Goal: Transaction & Acquisition: Purchase product/service

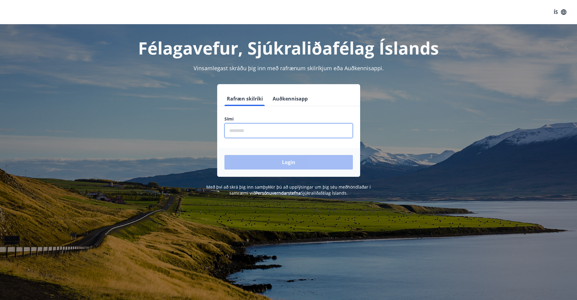
click at [284, 128] on input "phone" at bounding box center [289, 130] width 128 height 15
type input "********"
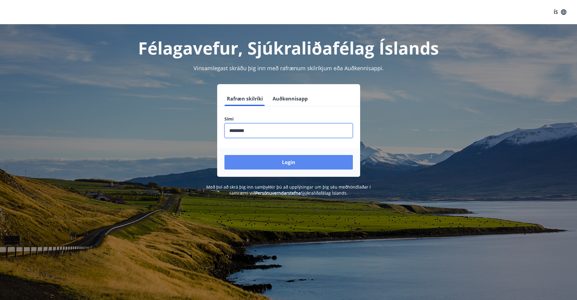
click at [285, 163] on button "Login" at bounding box center [289, 162] width 128 height 15
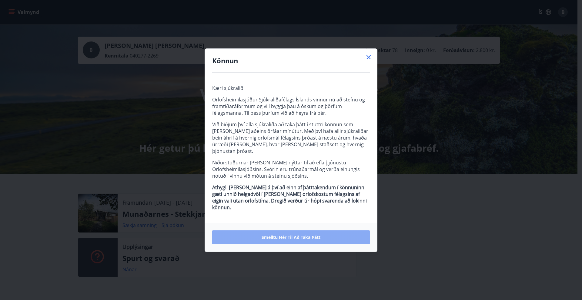
click at [331, 231] on button "Smelltu hér til að taka þátt" at bounding box center [291, 238] width 158 height 14
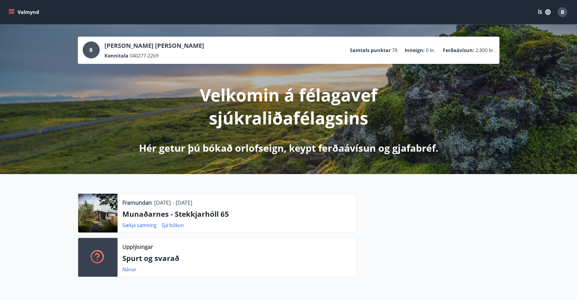
click at [8, 12] on button "Valmynd" at bounding box center [24, 12] width 34 height 11
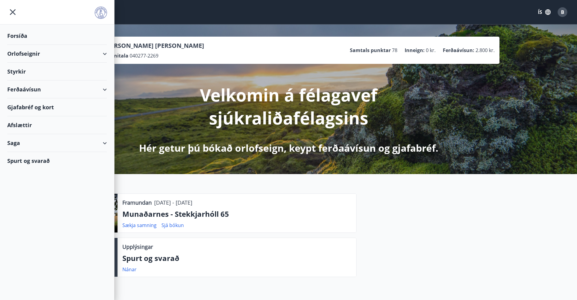
click at [35, 89] on div "Ferðaávísun" at bounding box center [57, 90] width 100 height 18
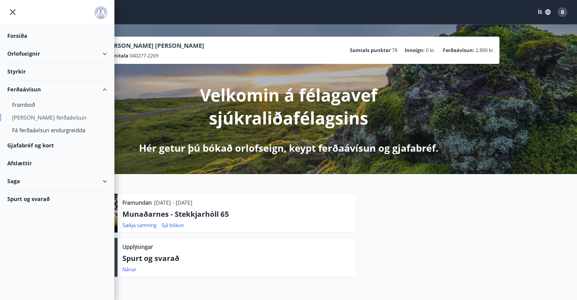
click at [39, 118] on div "[PERSON_NAME] ferðaávísun" at bounding box center [57, 117] width 90 height 13
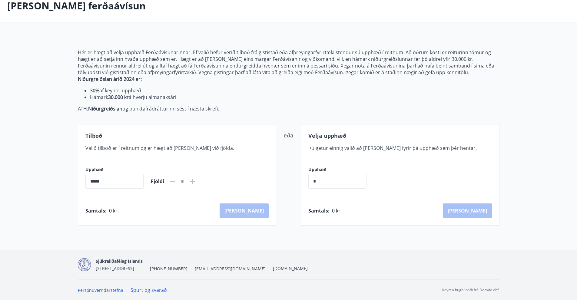
scroll to position [36, 0]
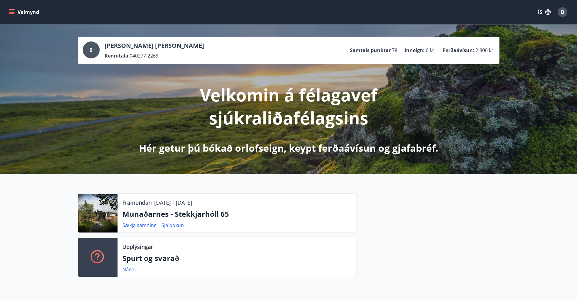
click at [13, 13] on icon "menu" at bounding box center [11, 12] width 6 height 6
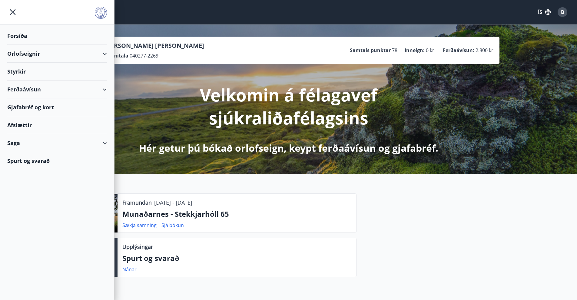
click at [103, 90] on div "Ferðaávísun" at bounding box center [57, 90] width 100 height 18
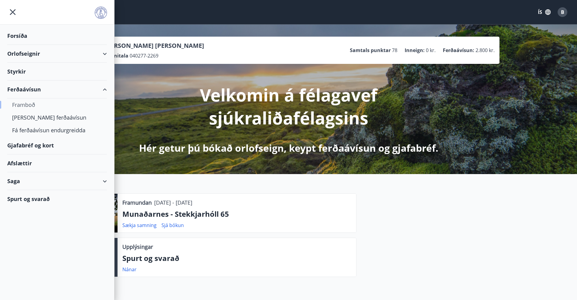
click at [19, 107] on div "Framboð" at bounding box center [57, 104] width 90 height 13
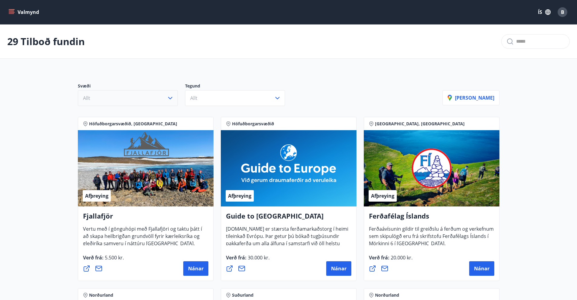
click at [170, 98] on icon "button" at bounding box center [170, 98] width 7 height 7
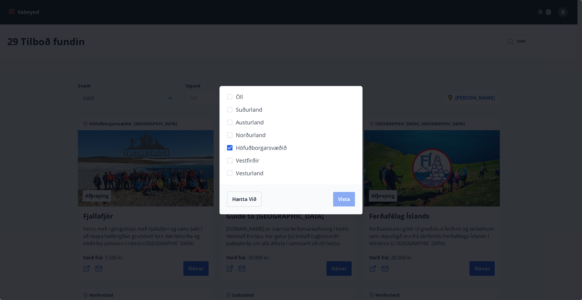
click at [346, 197] on span "Vista" at bounding box center [344, 199] width 12 height 7
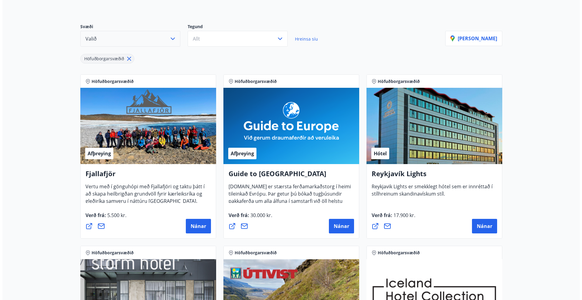
scroll to position [61, 0]
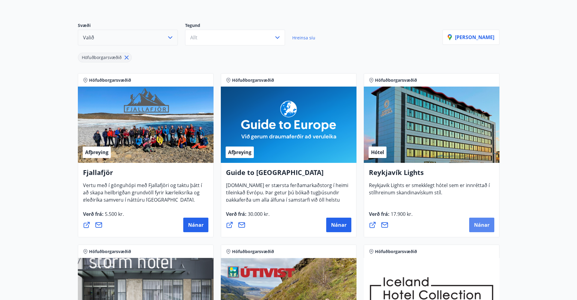
click at [479, 223] on span "Nánar" at bounding box center [481, 225] width 15 height 7
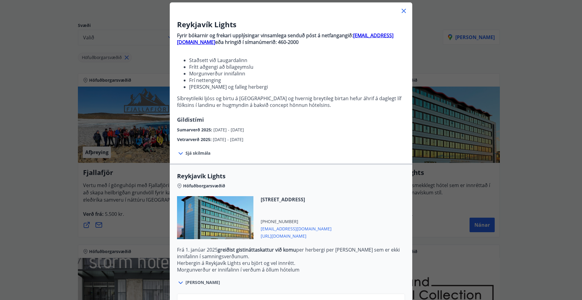
scroll to position [82, 0]
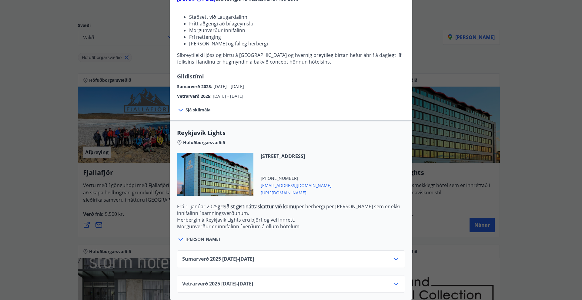
click at [396, 281] on icon at bounding box center [395, 284] width 7 height 7
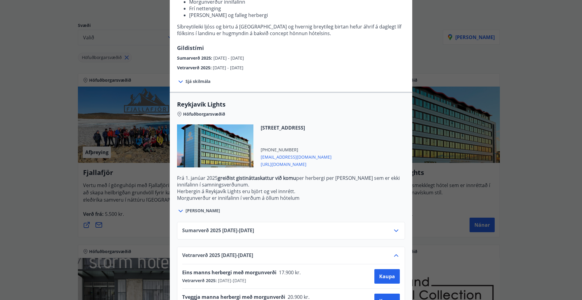
scroll to position [131, 0]
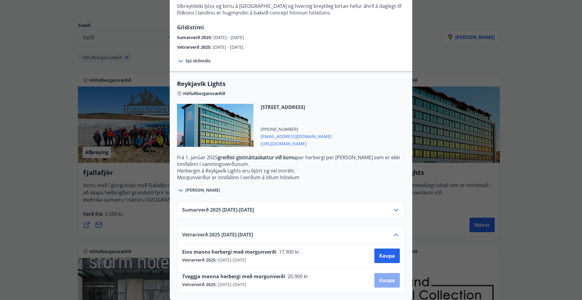
click at [379, 277] on span "Kaupa" at bounding box center [387, 280] width 16 height 7
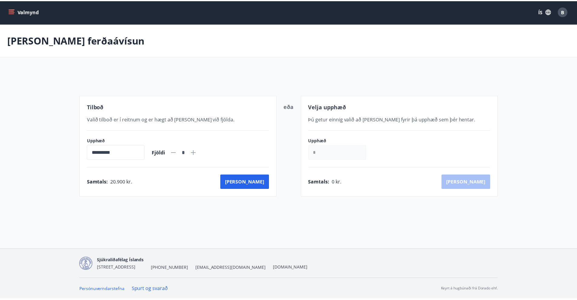
scroll to position [1, 0]
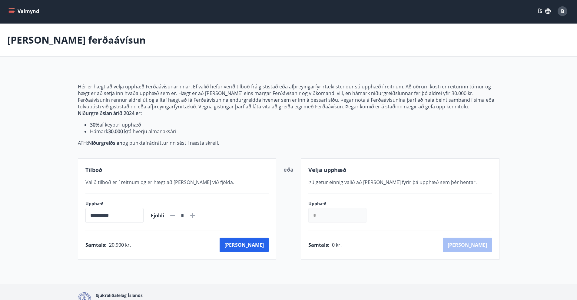
click at [94, 216] on input "**********" at bounding box center [114, 215] width 58 height 15
click at [96, 216] on input "**********" at bounding box center [114, 215] width 58 height 15
click at [261, 247] on button "[PERSON_NAME]" at bounding box center [244, 245] width 49 height 15
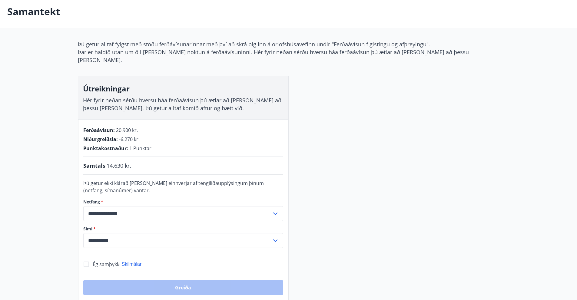
scroll to position [102, 0]
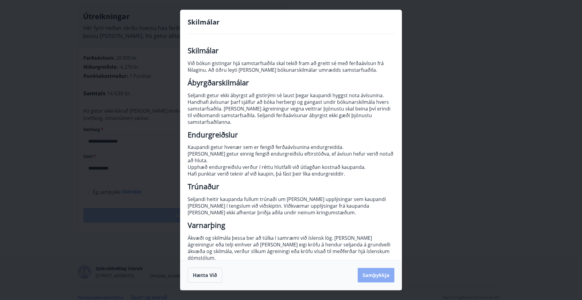
click at [388, 274] on button "Samþykkja" at bounding box center [376, 275] width 37 height 15
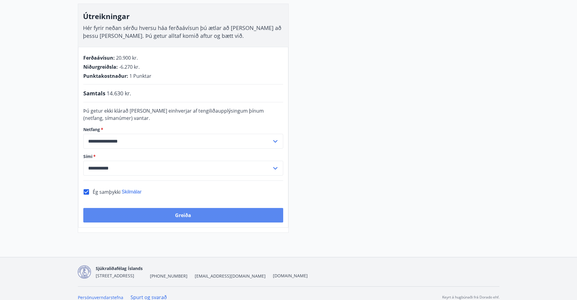
click at [167, 208] on button "Greiða" at bounding box center [183, 215] width 200 height 15
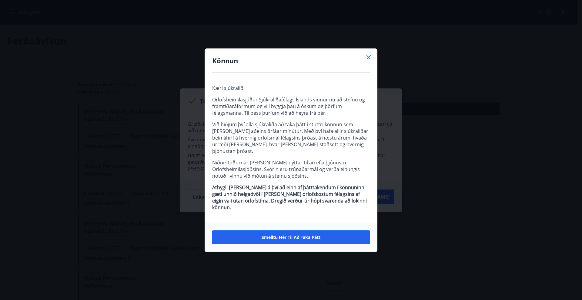
click at [369, 61] on icon at bounding box center [368, 57] width 7 height 7
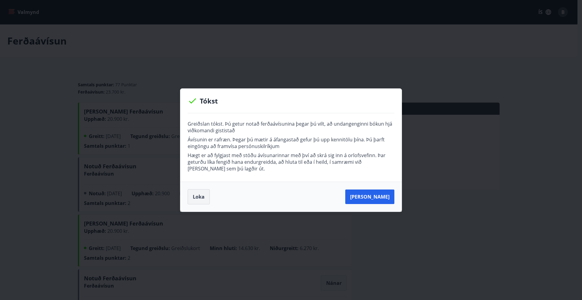
click at [202, 195] on button "Loka" at bounding box center [199, 196] width 22 height 15
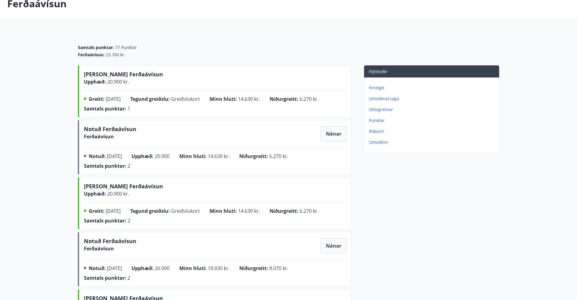
scroll to position [30, 0]
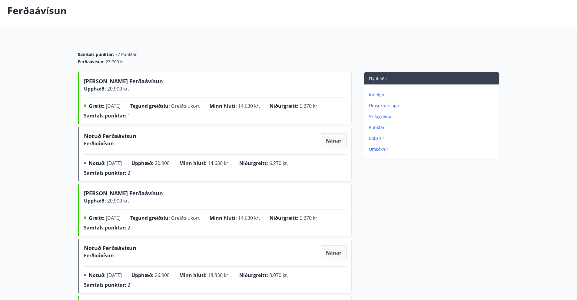
click at [376, 93] on p "Inneign" at bounding box center [433, 95] width 128 height 6
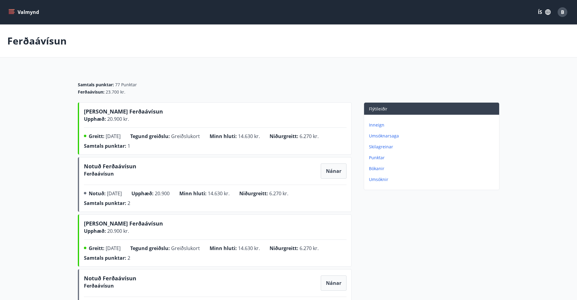
click at [15, 11] on button "Valmynd" at bounding box center [24, 12] width 34 height 11
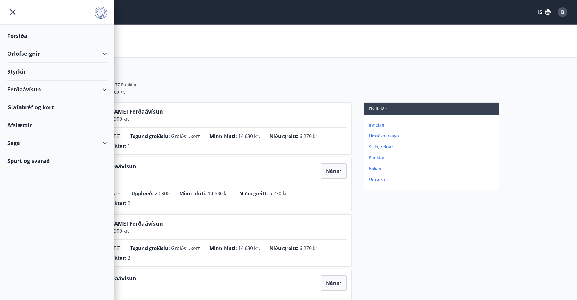
click at [23, 89] on div "Ferðaávísun" at bounding box center [57, 90] width 100 height 18
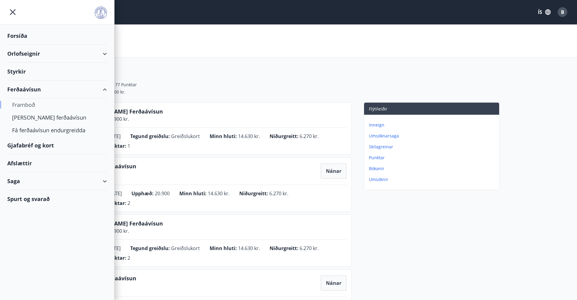
click at [22, 105] on div "Framboð" at bounding box center [57, 104] width 90 height 13
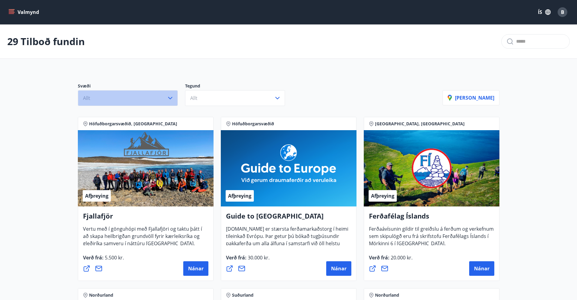
click at [170, 100] on icon "button" at bounding box center [170, 98] width 7 height 7
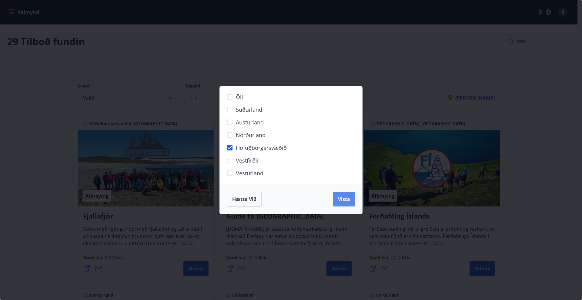
click at [346, 201] on span "Vista" at bounding box center [344, 199] width 12 height 7
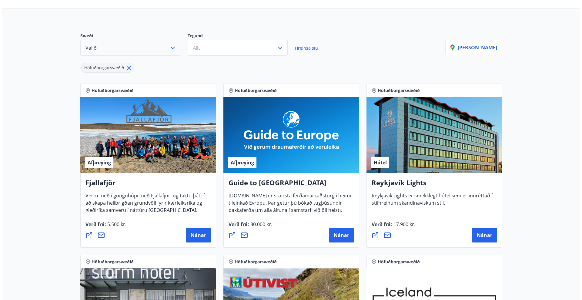
scroll to position [61, 0]
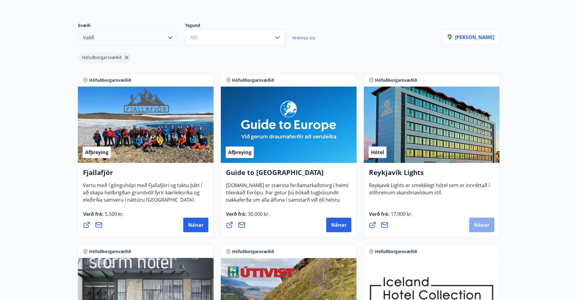
click at [479, 224] on span "Nánar" at bounding box center [481, 225] width 15 height 7
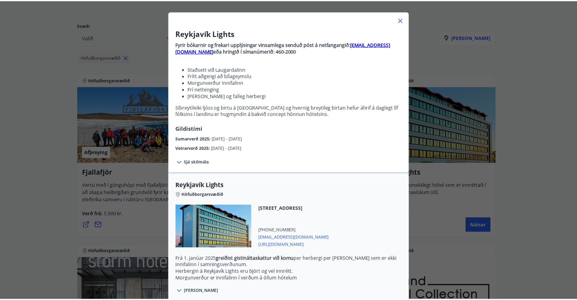
scroll to position [21, 0]
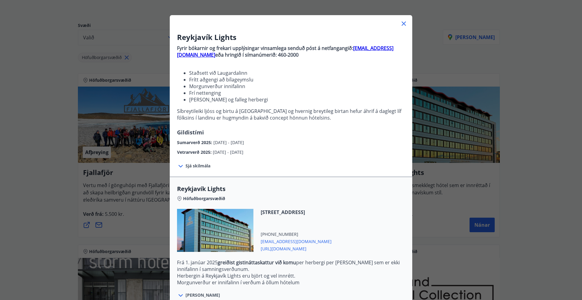
click at [296, 250] on span "[URL][DOMAIN_NAME]" at bounding box center [296, 248] width 71 height 7
click at [365, 49] on strong "[EMAIL_ADDRESS][DOMAIN_NAME]" at bounding box center [285, 51] width 216 height 13
click at [401, 23] on icon at bounding box center [403, 23] width 7 height 7
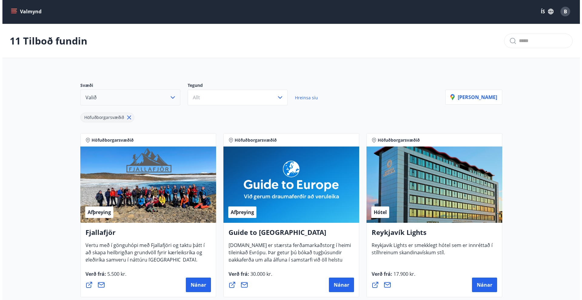
scroll to position [0, 0]
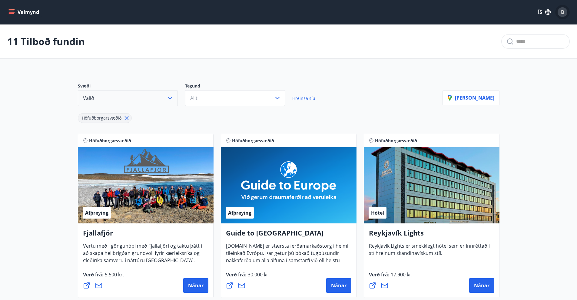
click at [564, 12] on span "B" at bounding box center [562, 12] width 3 height 7
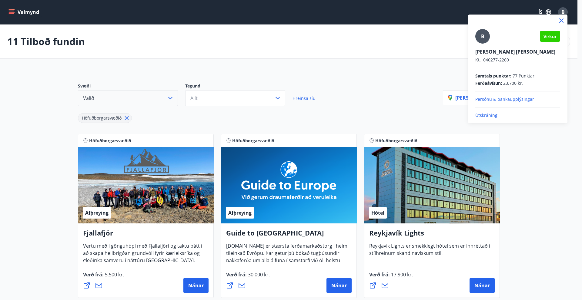
click at [488, 113] on p "Útskráning" at bounding box center [517, 115] width 85 height 6
